Goal: Information Seeking & Learning: Find specific fact

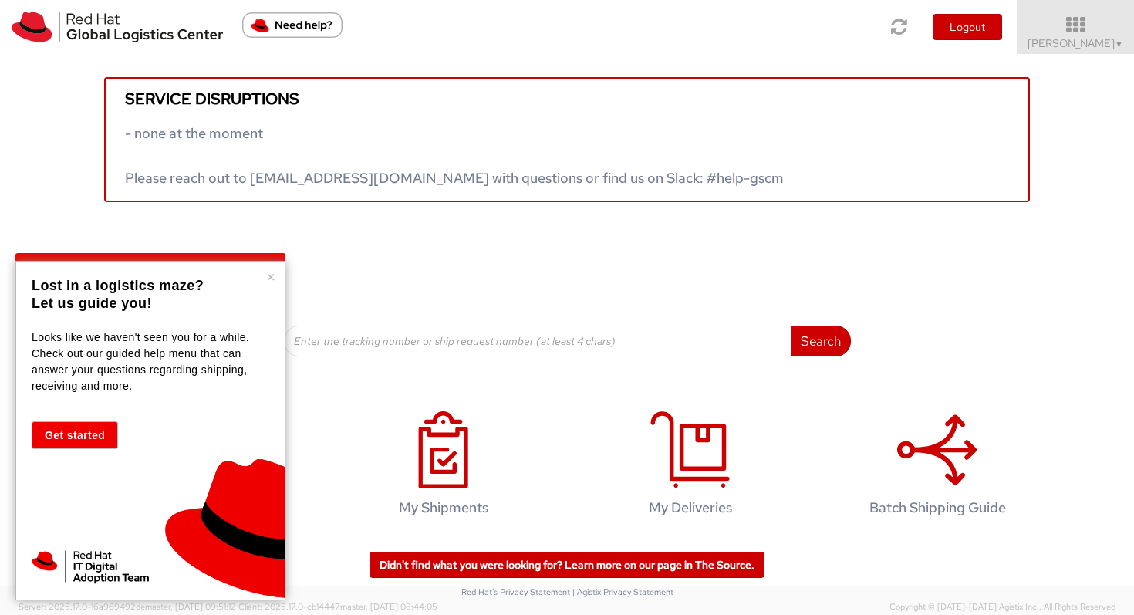
scroll to position [3, 0]
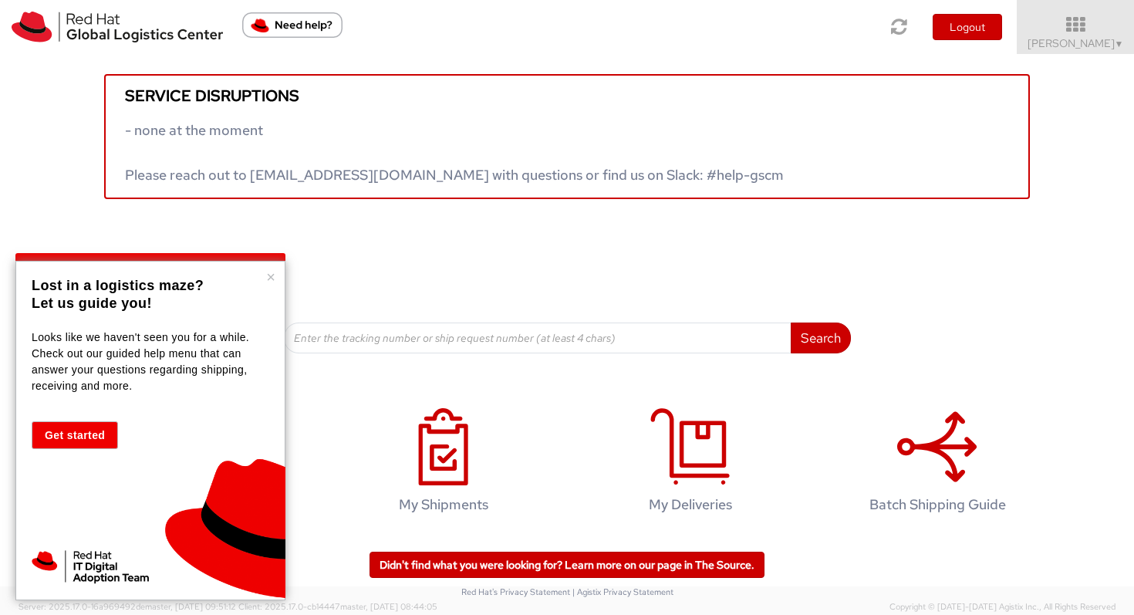
click at [271, 287] on div "× Lost in a logistics maze? Let us guide you! Looks like we haven't seen you fo…" at bounding box center [150, 430] width 270 height 339
click at [269, 285] on button "×" at bounding box center [270, 276] width 9 height 15
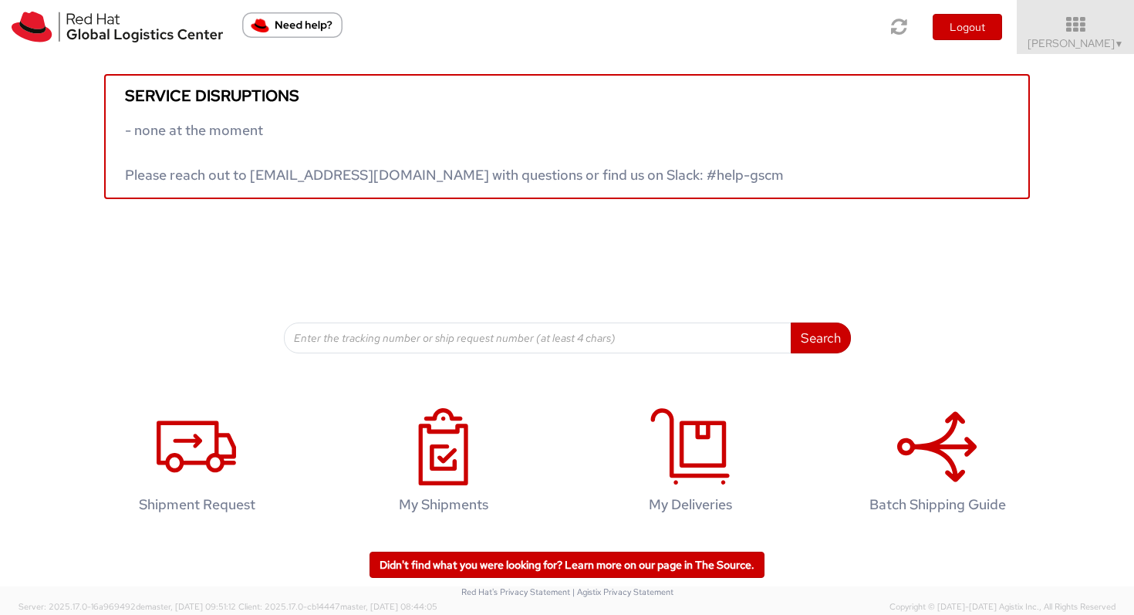
click at [305, 264] on div "Search Refine By Ship From Date To" at bounding box center [567, 276] width 567 height 154
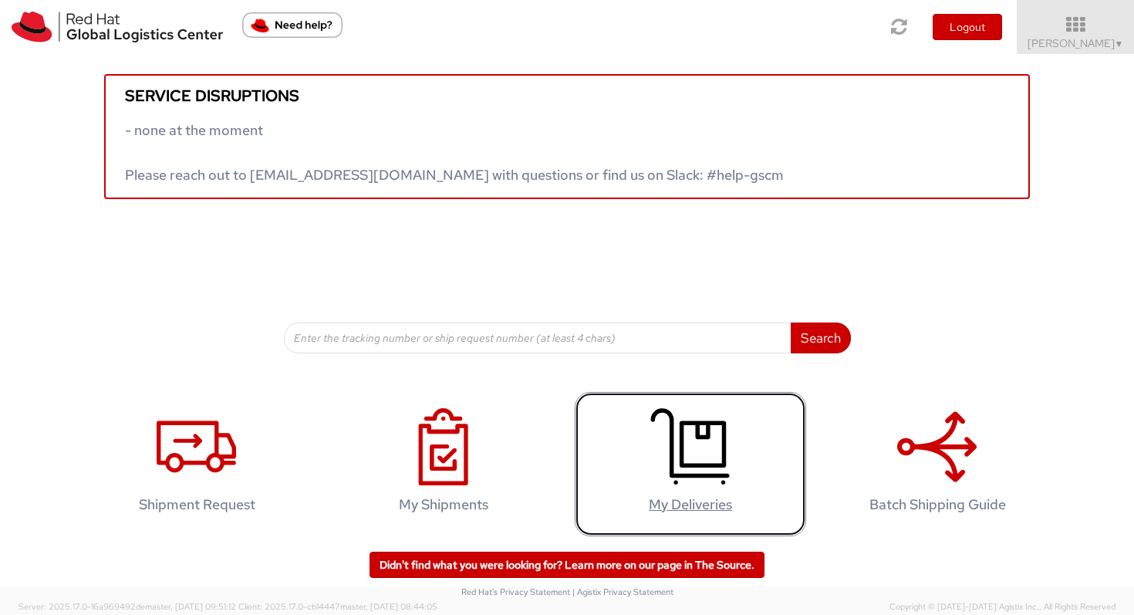
click at [695, 481] on icon at bounding box center [689, 446] width 79 height 77
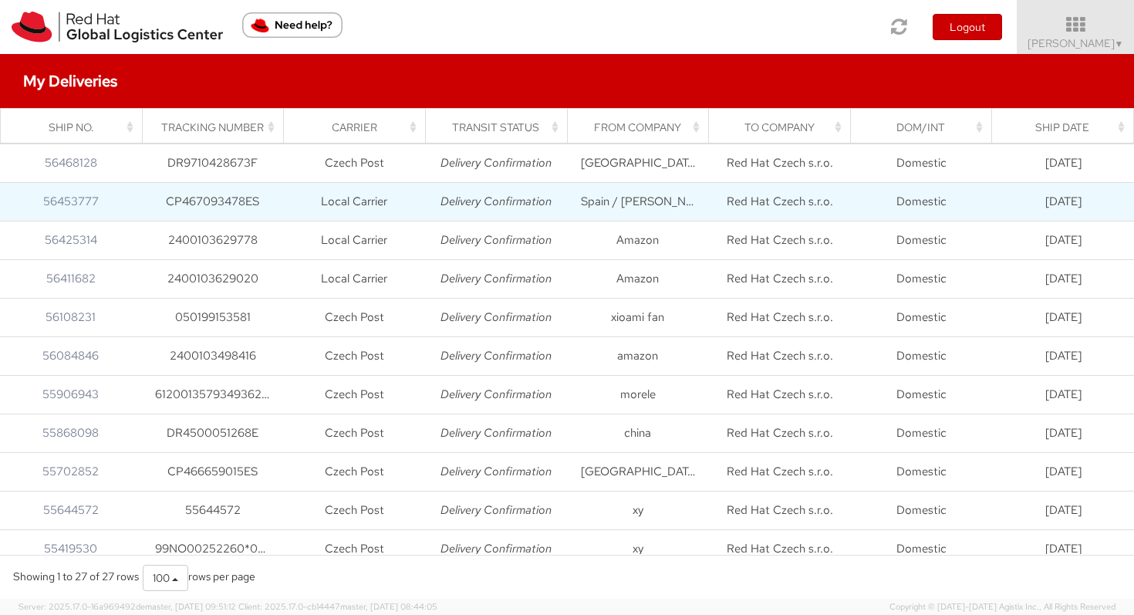
click at [759, 205] on td "Red Hat Czech s.r.o." at bounding box center [780, 202] width 142 height 39
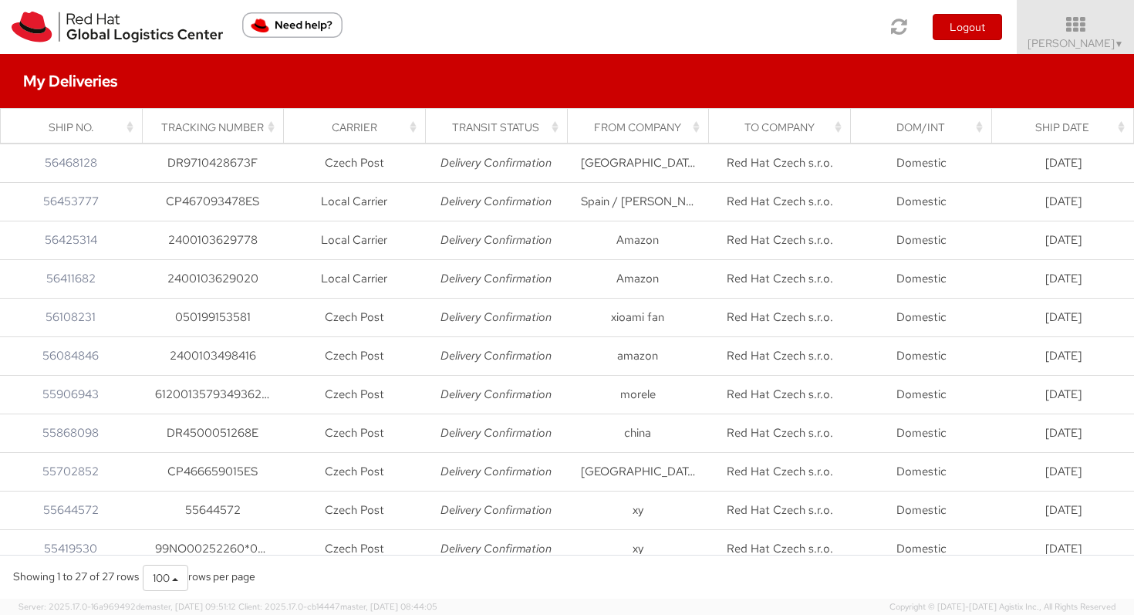
click at [800, 134] on div "To Company" at bounding box center [784, 127] width 123 height 15
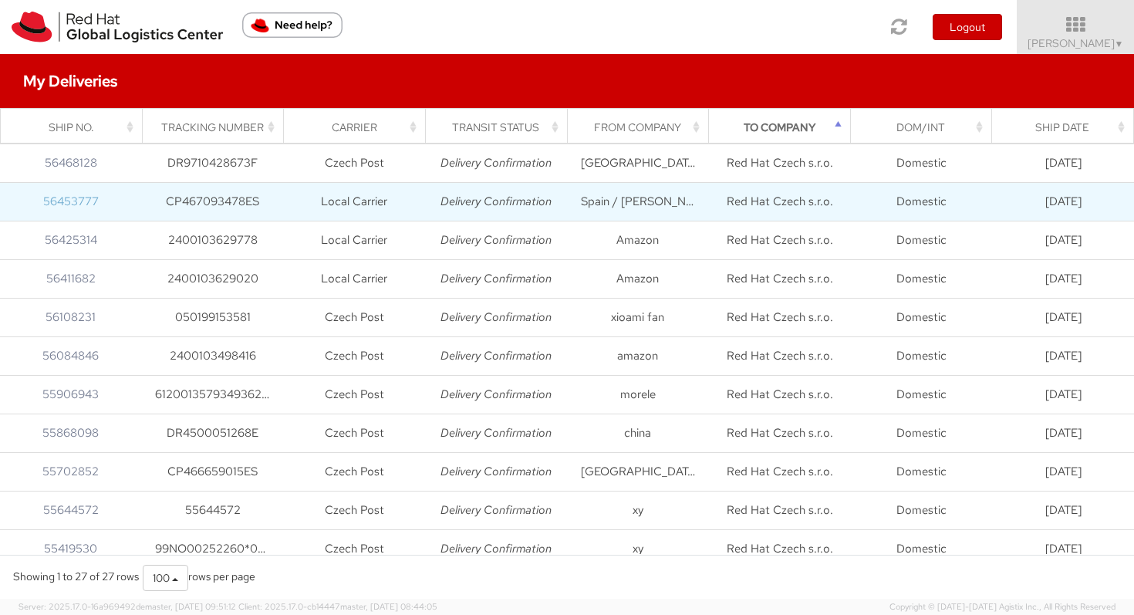
click at [79, 205] on link "56453777" at bounding box center [71, 201] width 56 height 15
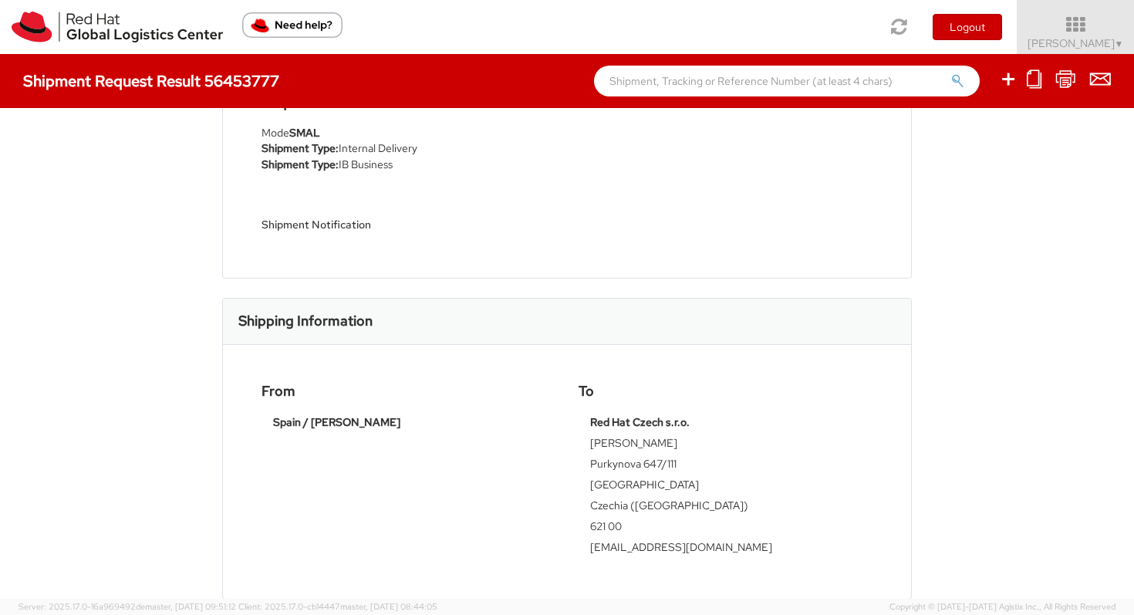
scroll to position [183, 0]
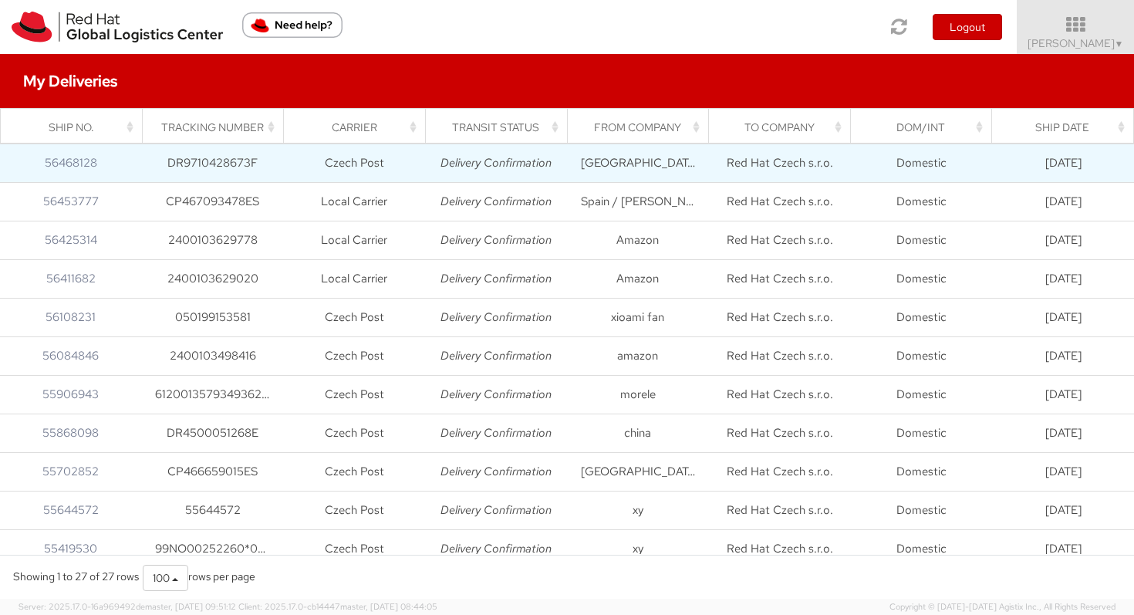
click at [88, 172] on td "56468128" at bounding box center [71, 163] width 142 height 39
click at [89, 166] on link "56468128" at bounding box center [71, 162] width 52 height 15
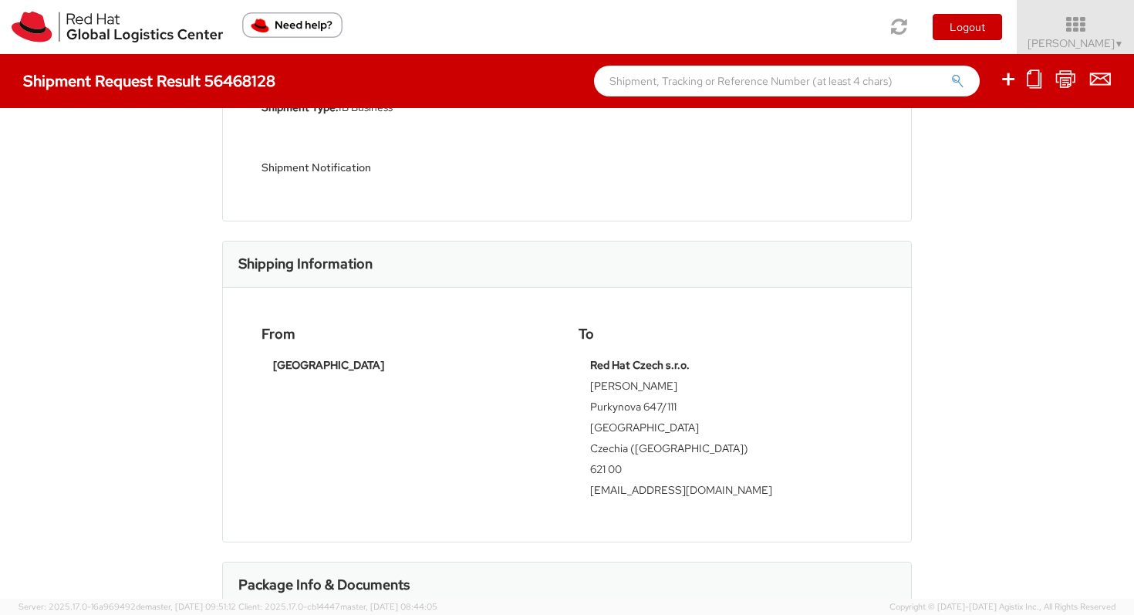
scroll to position [236, 0]
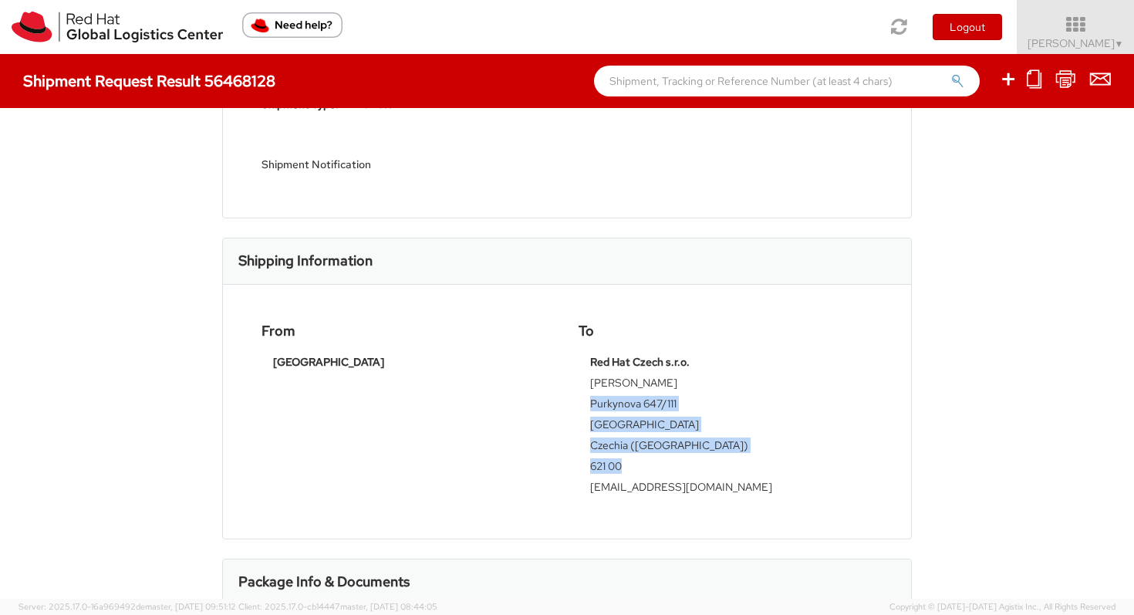
copy tbody "Purkynova 647/111 [GEOGRAPHIC_DATA] ([GEOGRAPHIC_DATA]) 621 00"
drag, startPoint x: 592, startPoint y: 403, endPoint x: 650, endPoint y: 465, distance: 84.1
click at [650, 465] on tbody "Red Hat Czech s.r.o. [PERSON_NAME] 647/111 [GEOGRAPHIC_DATA] ([GEOGRAPHIC_DATA]…" at bounding box center [725, 427] width 271 height 146
click at [603, 407] on td "Purkynova 647/111" at bounding box center [725, 406] width 271 height 21
click at [586, 403] on div "Red Hat Czech s.r.o. [PERSON_NAME] 647/111 [GEOGRAPHIC_DATA] ([GEOGRAPHIC_DATA]…" at bounding box center [726, 427] width 294 height 146
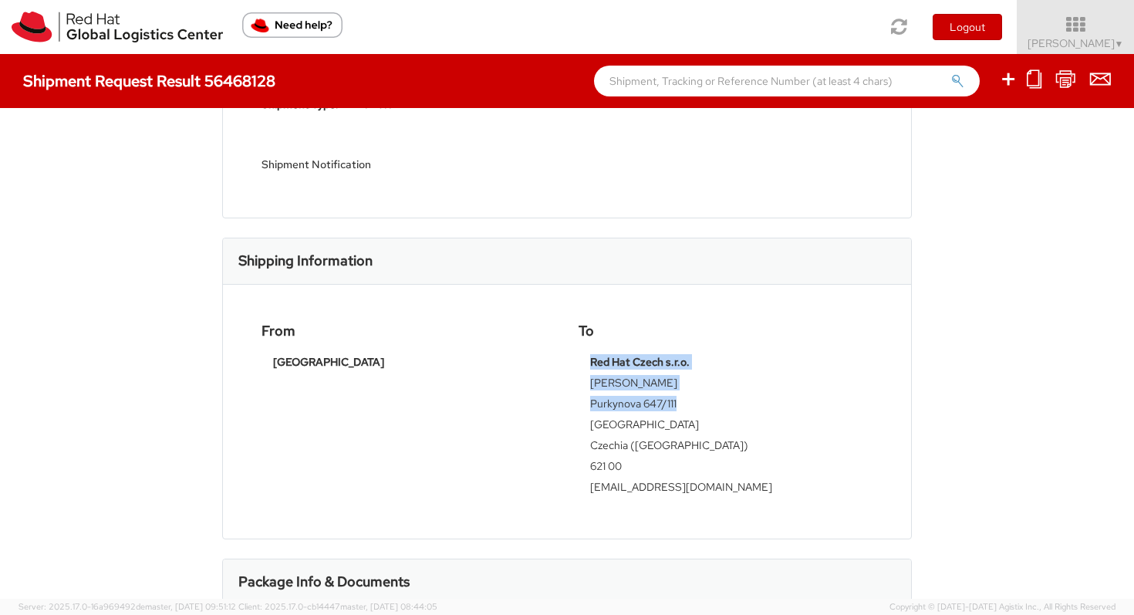
drag, startPoint x: 586, startPoint y: 403, endPoint x: 660, endPoint y: 413, distance: 74.1
click at [659, 413] on div "Red Hat Czech s.r.o. [PERSON_NAME] 647/111 [GEOGRAPHIC_DATA] ([GEOGRAPHIC_DATA]…" at bounding box center [726, 427] width 294 height 146
click at [667, 407] on td "Purkynova 647/111" at bounding box center [725, 406] width 271 height 21
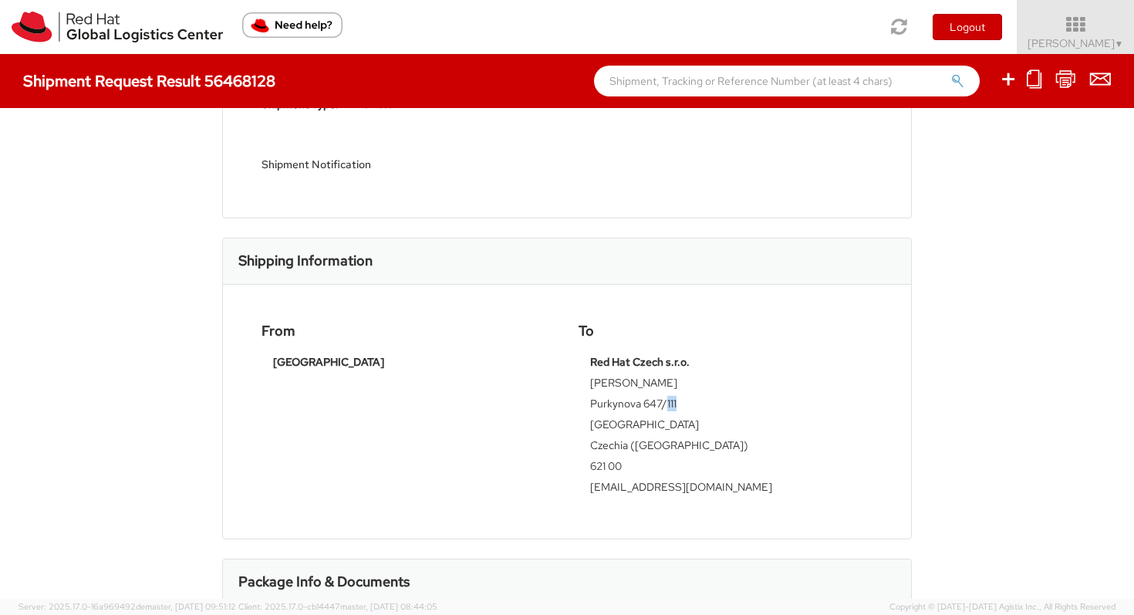
click at [667, 407] on td "Purkynova 647/111" at bounding box center [725, 406] width 271 height 21
copy tbody "Purkynova 647/111"
click at [667, 407] on td "Purkynova 647/111" at bounding box center [725, 406] width 271 height 21
